Goal: Transaction & Acquisition: Purchase product/service

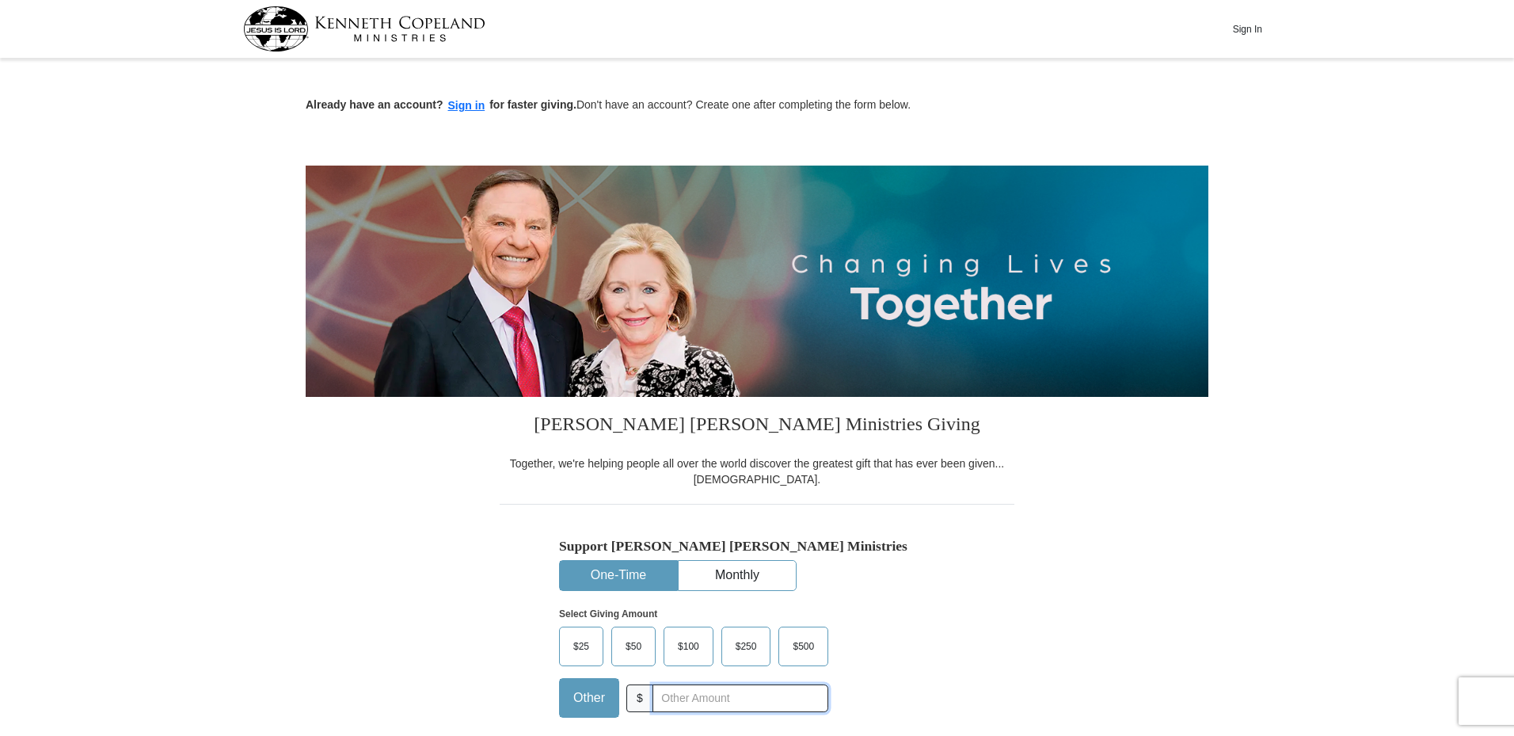
drag, startPoint x: 669, startPoint y: 685, endPoint x: 669, endPoint y: 703, distance: 18.2
click at [669, 697] on input "text" at bounding box center [741, 698] width 176 height 28
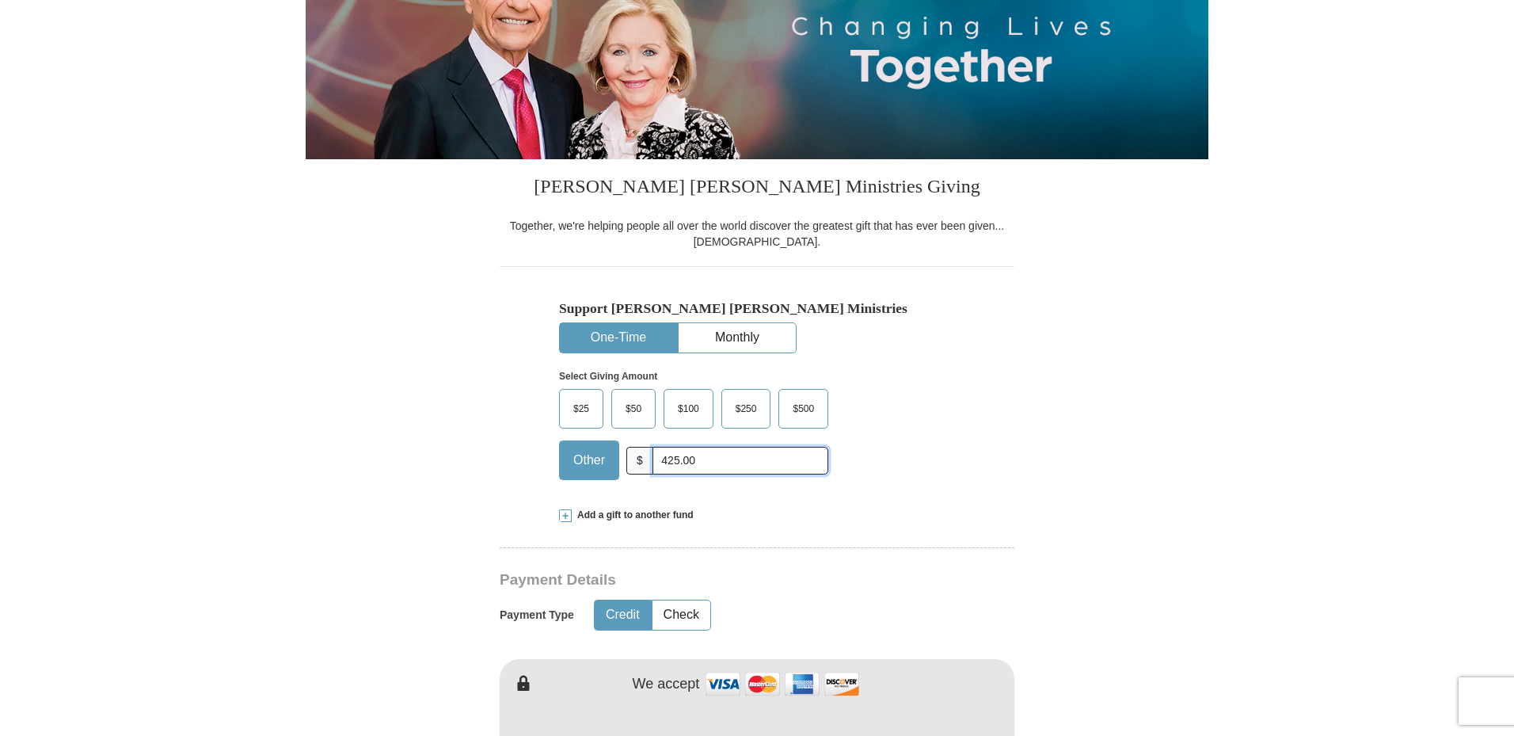
scroll to position [317, 0]
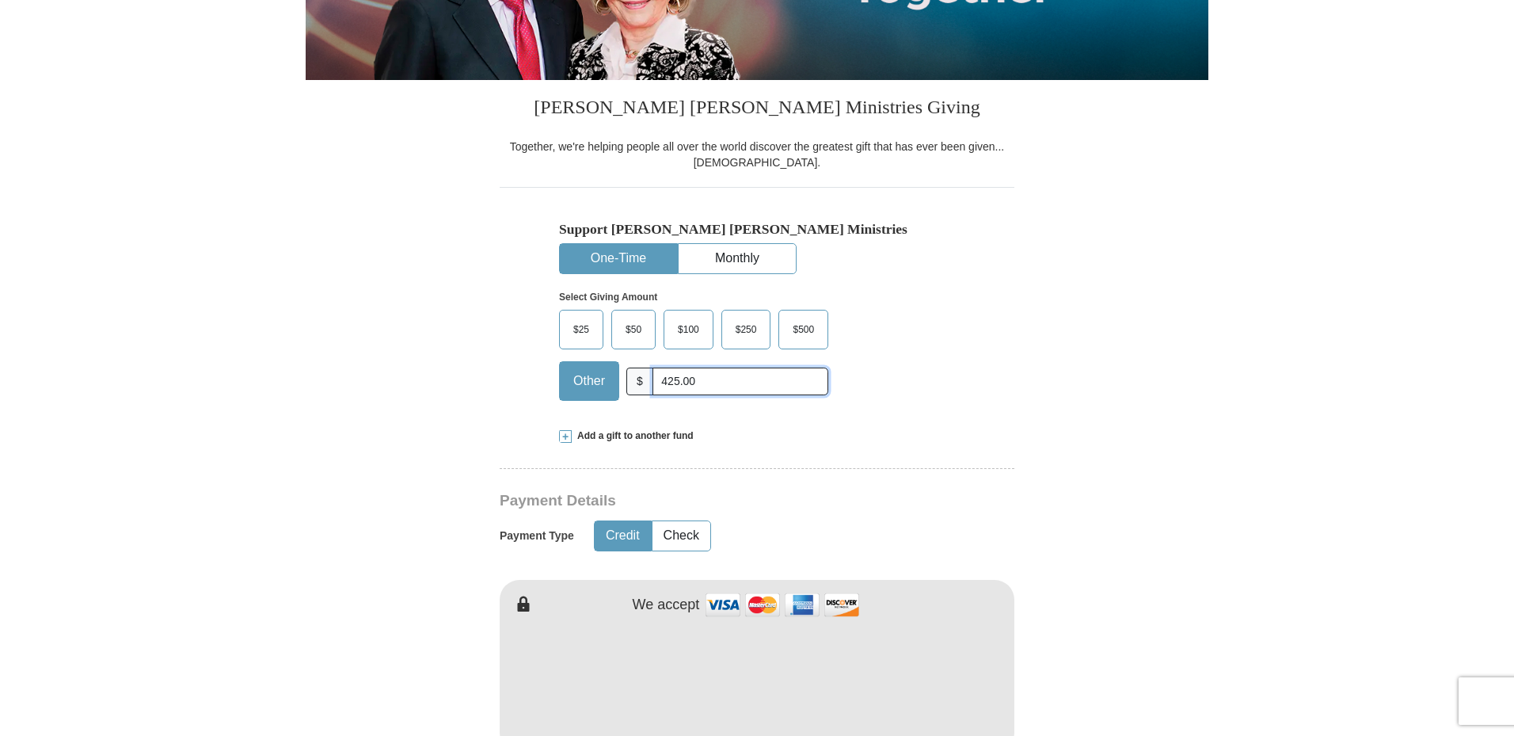
type input "425.00"
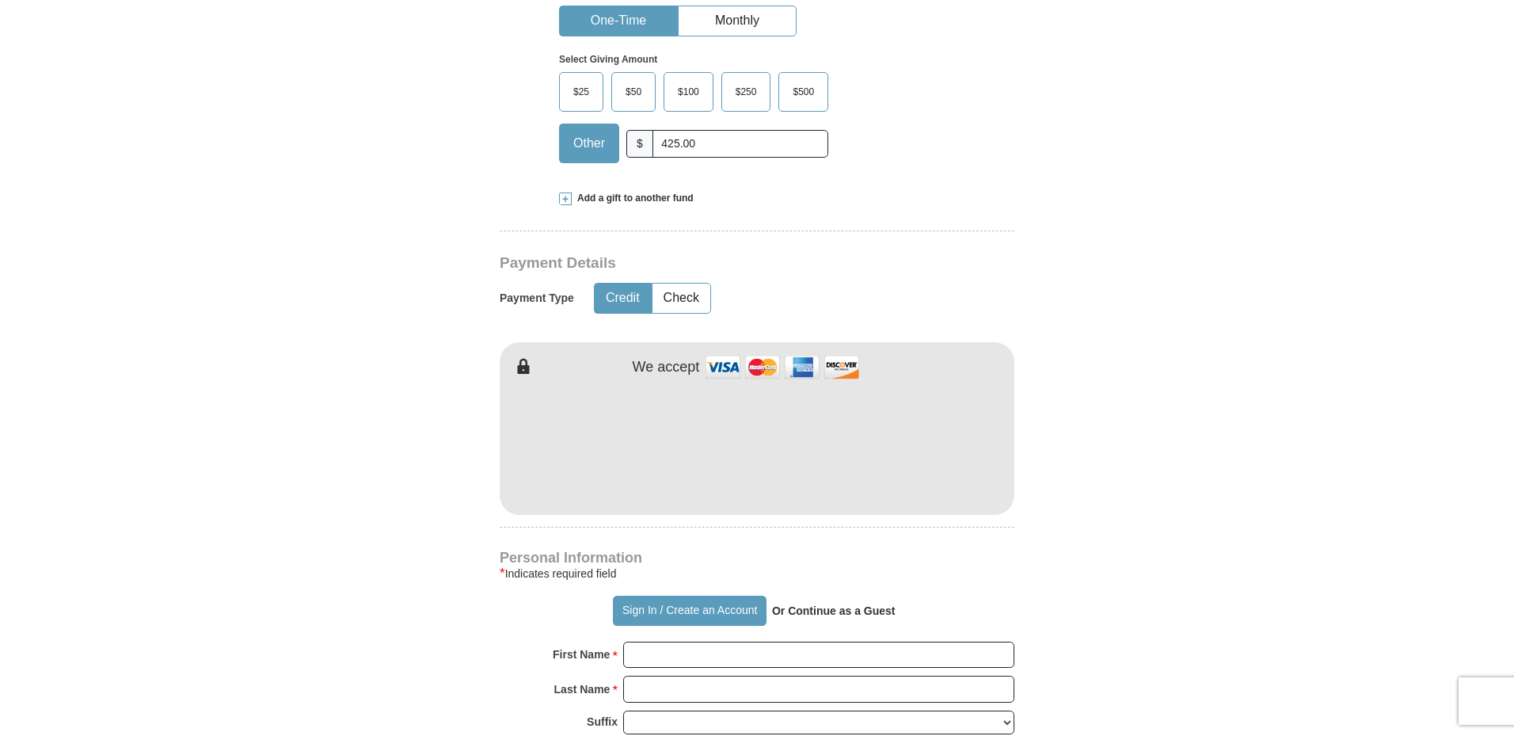
scroll to position [792, 0]
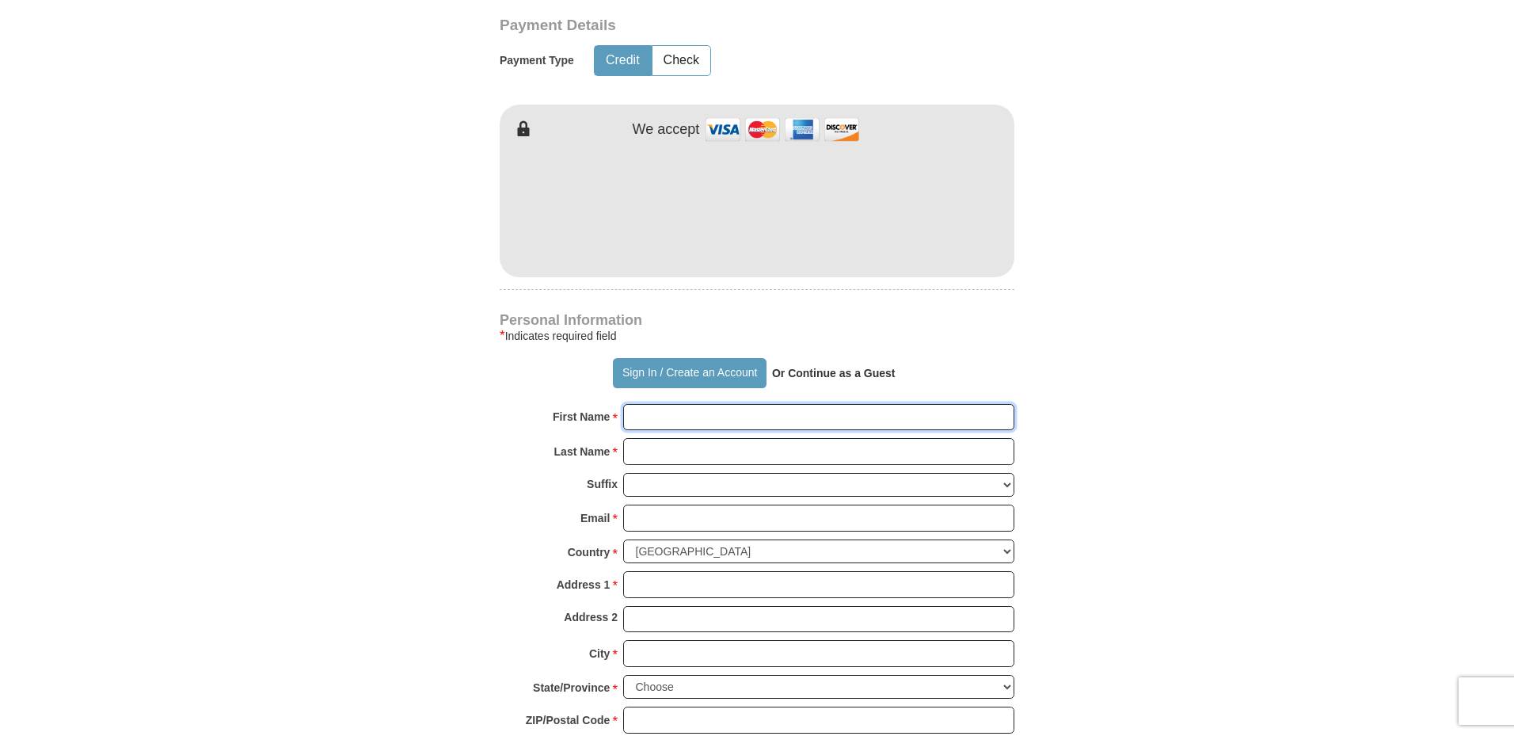
click at [686, 413] on input "First Name *" at bounding box center [818, 417] width 391 height 27
type input "[PERSON_NAME]"
click at [665, 518] on input "Email *" at bounding box center [818, 518] width 391 height 27
type input "[EMAIL_ADDRESS][DOMAIN_NAME]"
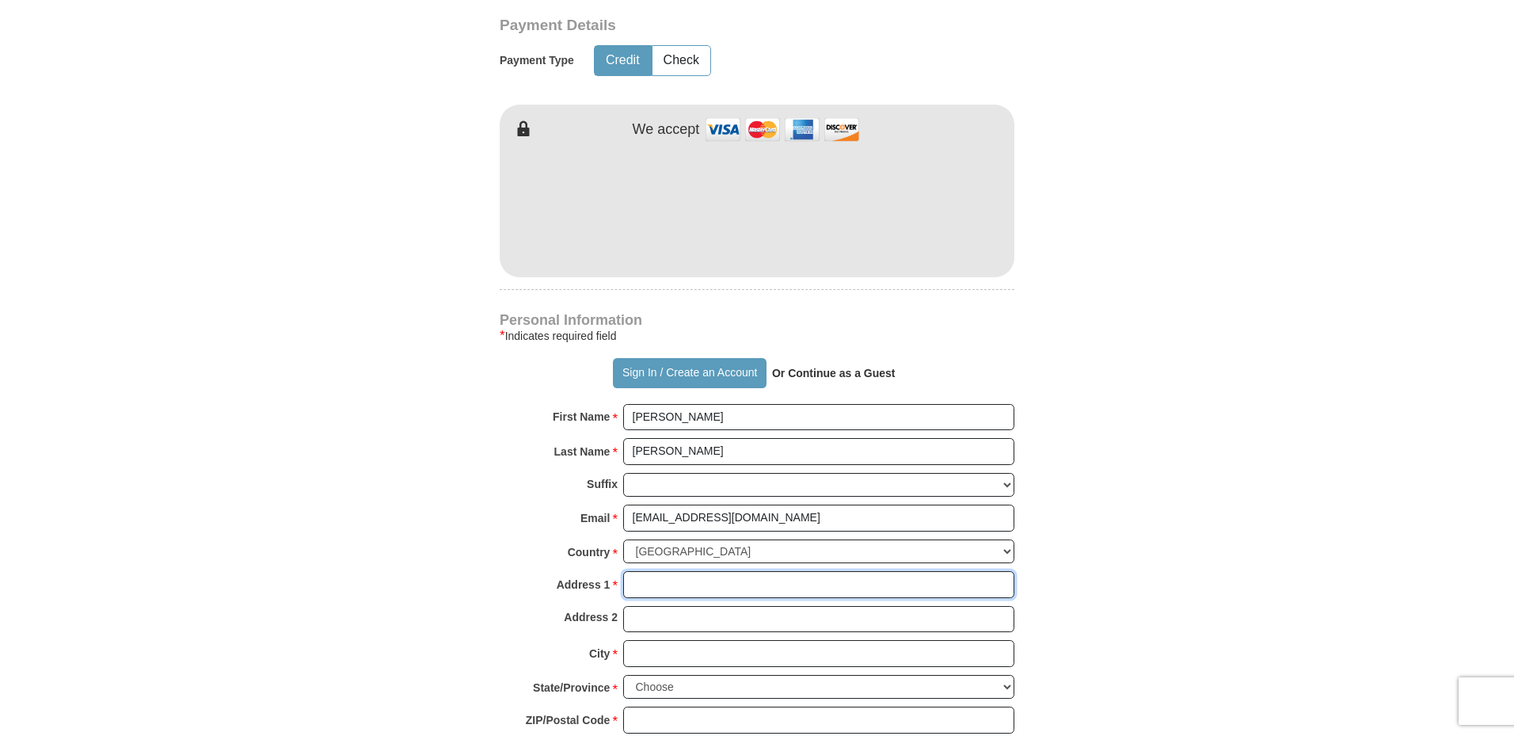
type input "[STREET_ADDRESS]"
type input "[PERSON_NAME]"
select select "CO"
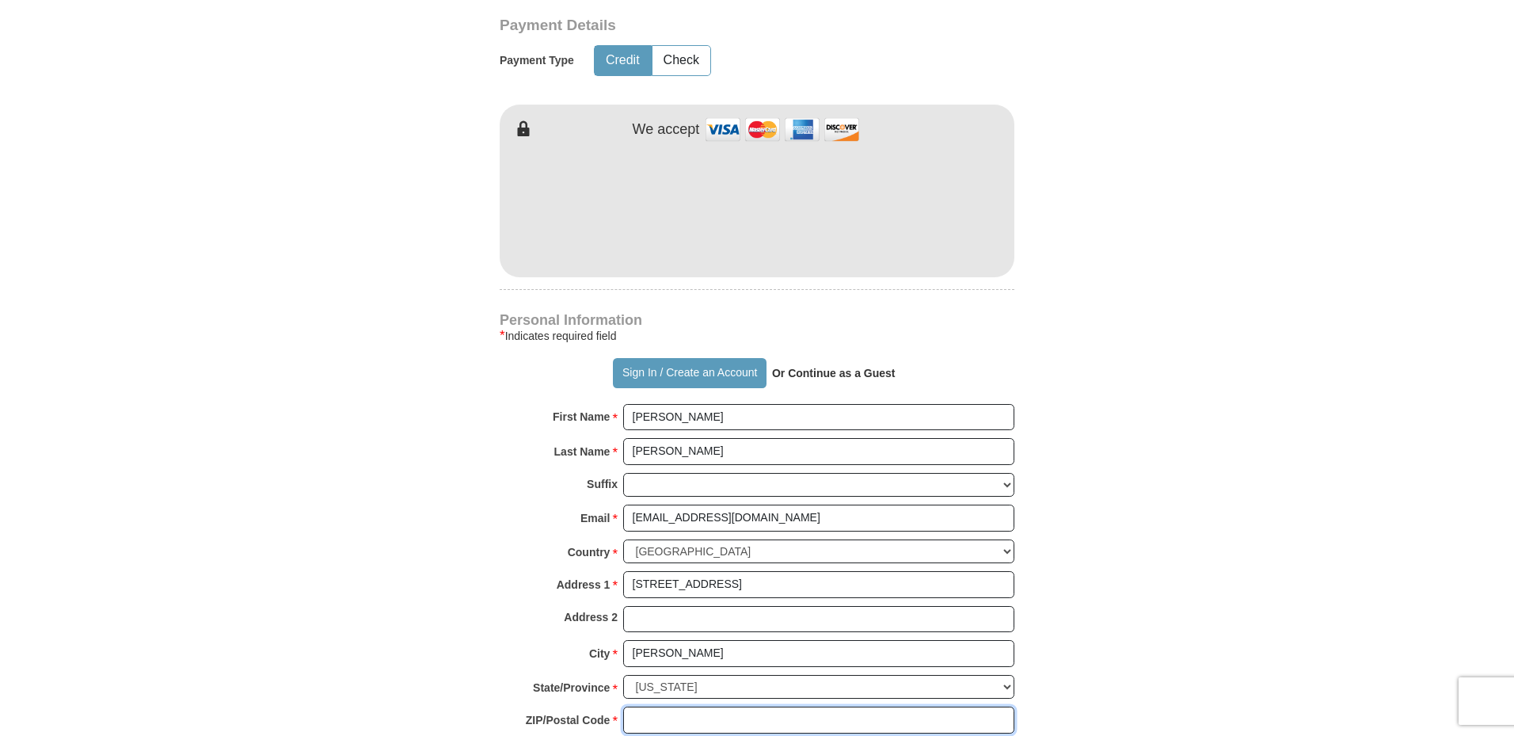
type input "80134"
type input "3038705170"
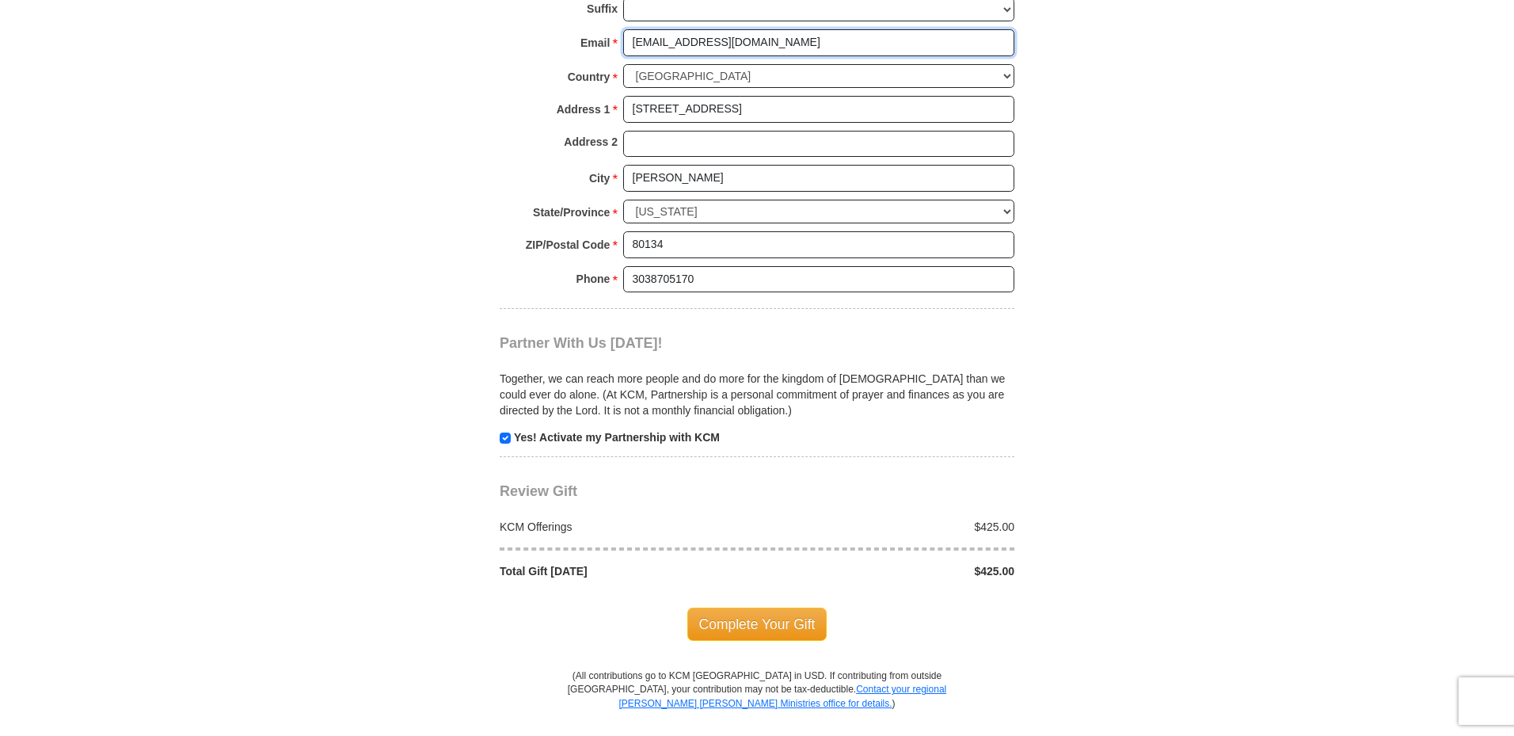
scroll to position [1346, 0]
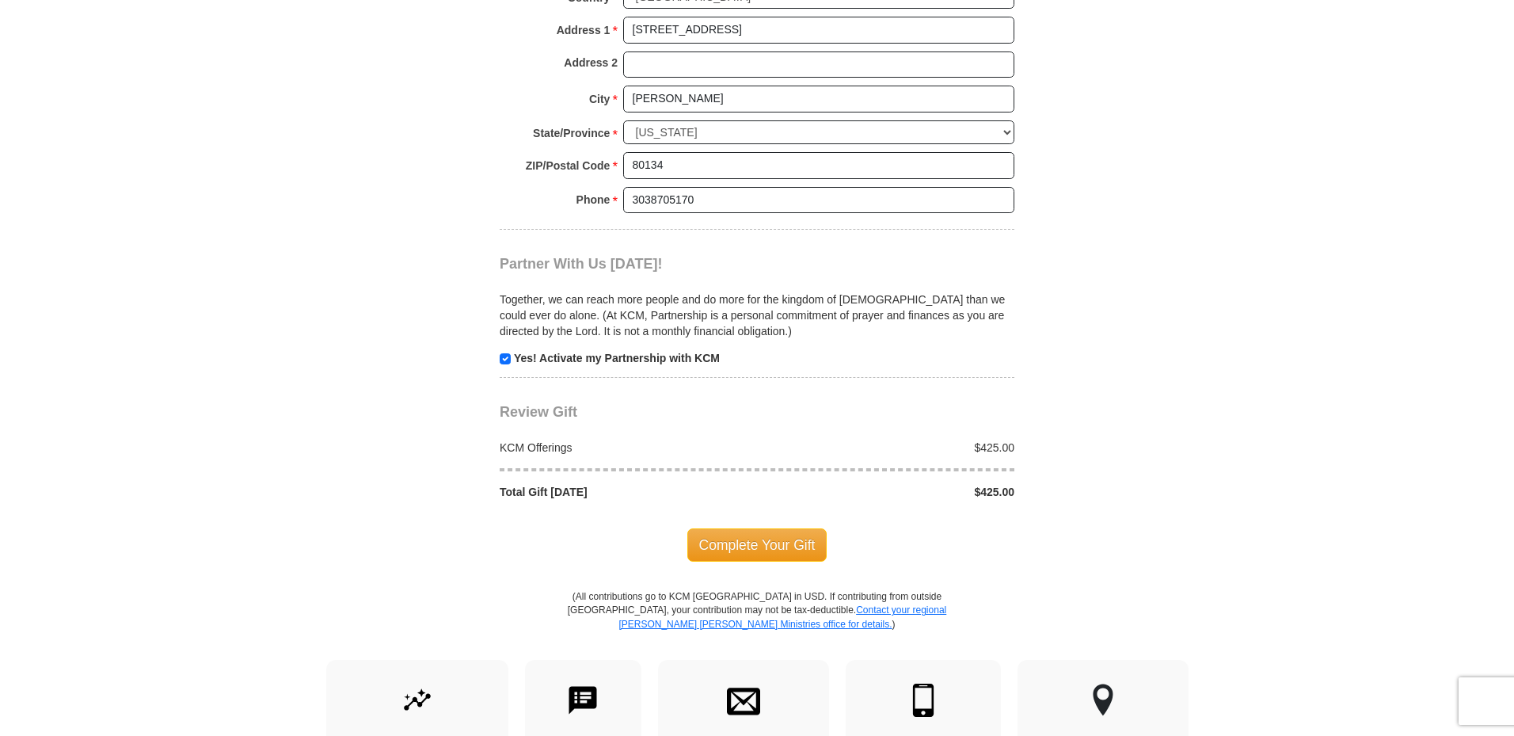
drag, startPoint x: 751, startPoint y: 539, endPoint x: 1233, endPoint y: 638, distance: 492.3
click at [1240, 633] on body "Sign In Already have an account? Sign in for faster giving. Don't have an accou…" at bounding box center [757, 171] width 1514 height 3034
click at [807, 550] on span "Complete Your Gift" at bounding box center [757, 544] width 140 height 33
